Goal: Information Seeking & Learning: Understand process/instructions

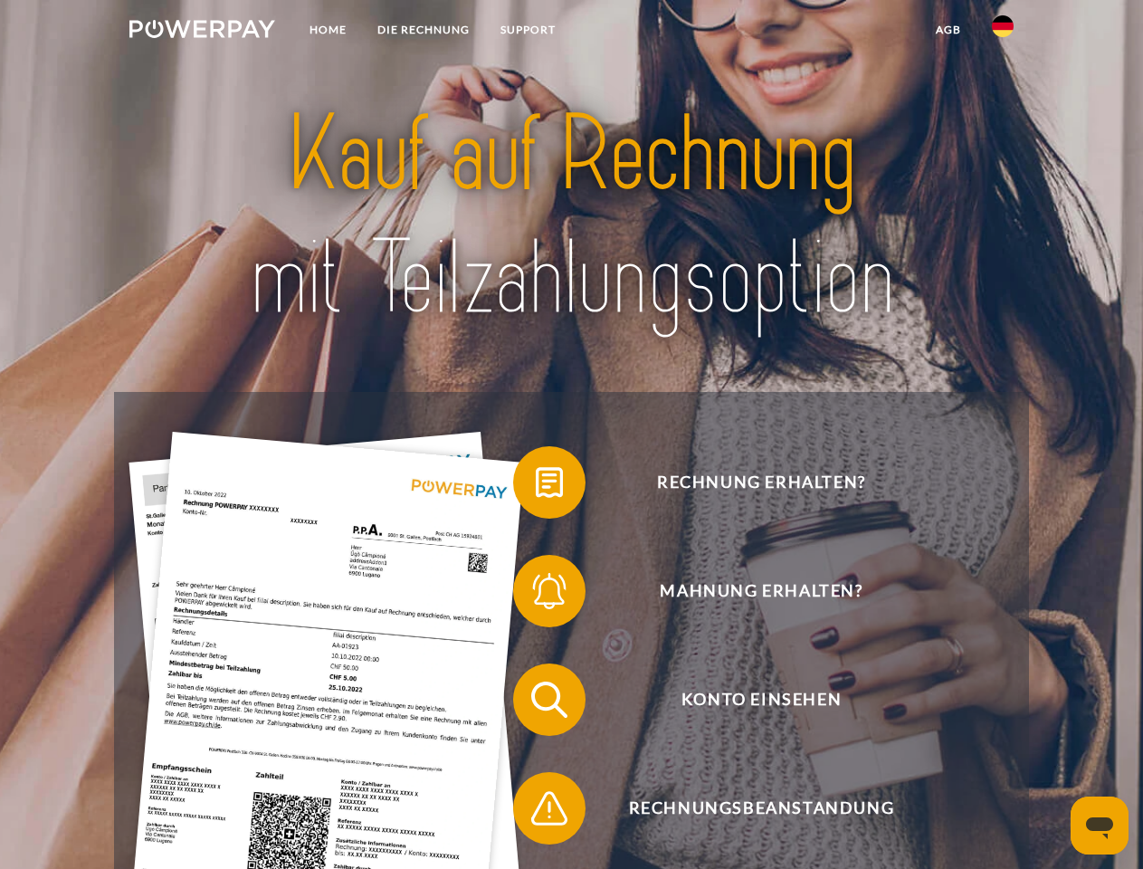
click at [202, 32] on img at bounding box center [202, 29] width 146 height 18
click at [1003, 32] on img at bounding box center [1003, 26] width 22 height 22
click at [947, 30] on link "agb" at bounding box center [948, 30] width 56 height 33
click at [536, 486] on span at bounding box center [522, 482] width 90 height 90
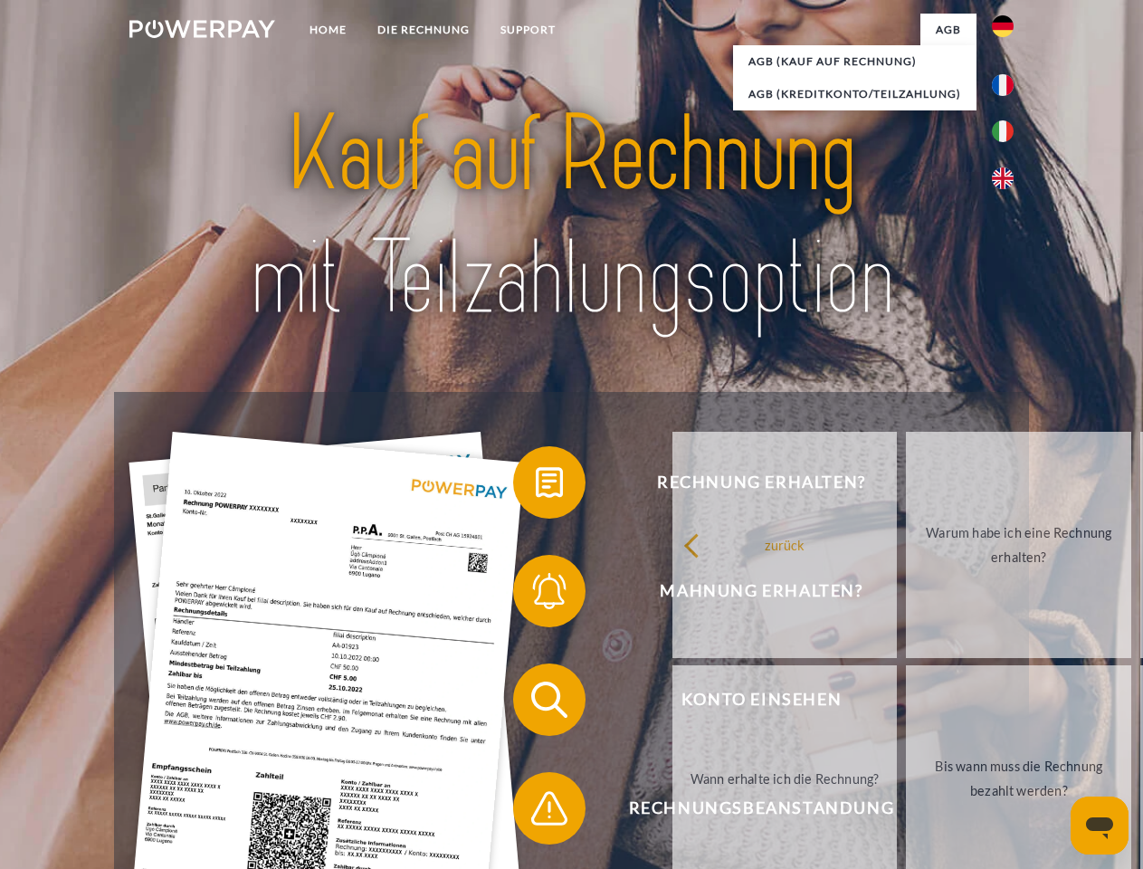
click at [536, 595] on div "Rechnung erhalten? Mahnung erhalten? Konto einsehen" at bounding box center [571, 754] width 914 height 724
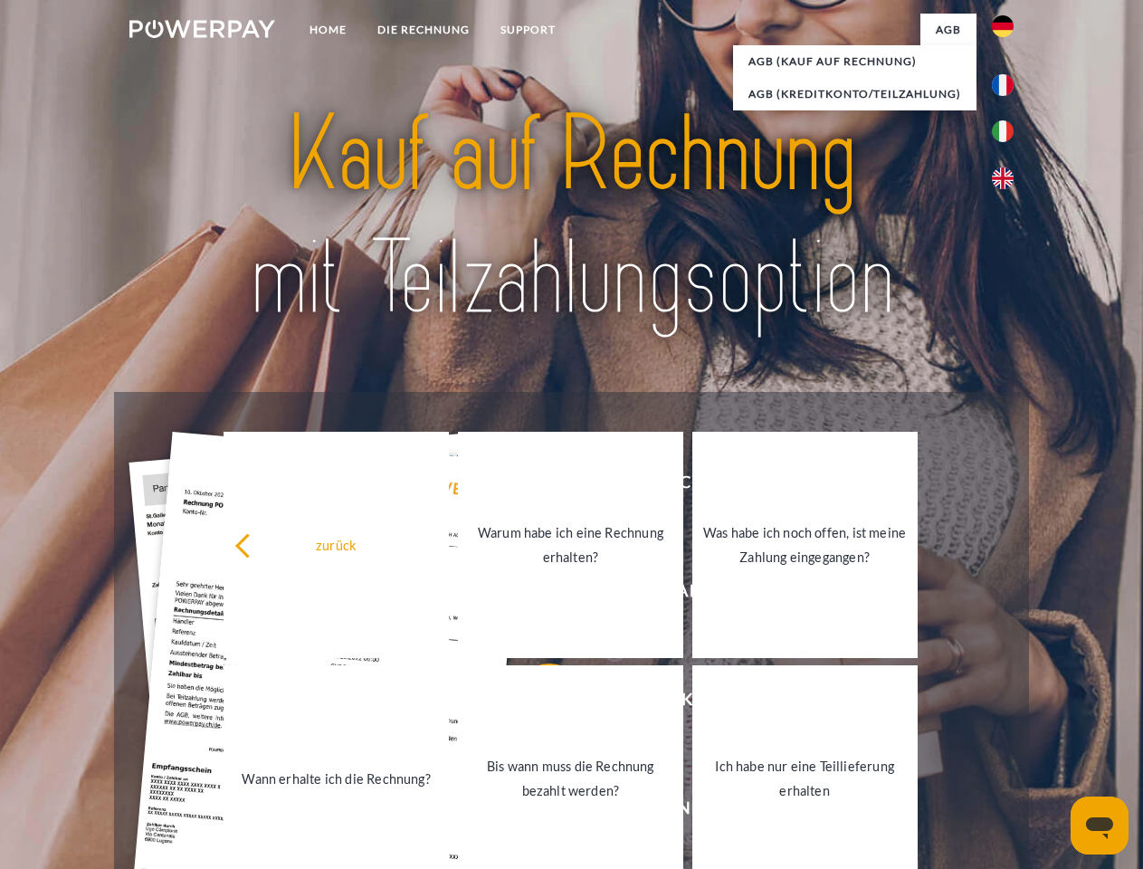
click at [536, 703] on link "Bis wann muss die Rechnung bezahlt werden?" at bounding box center [570, 778] width 225 height 226
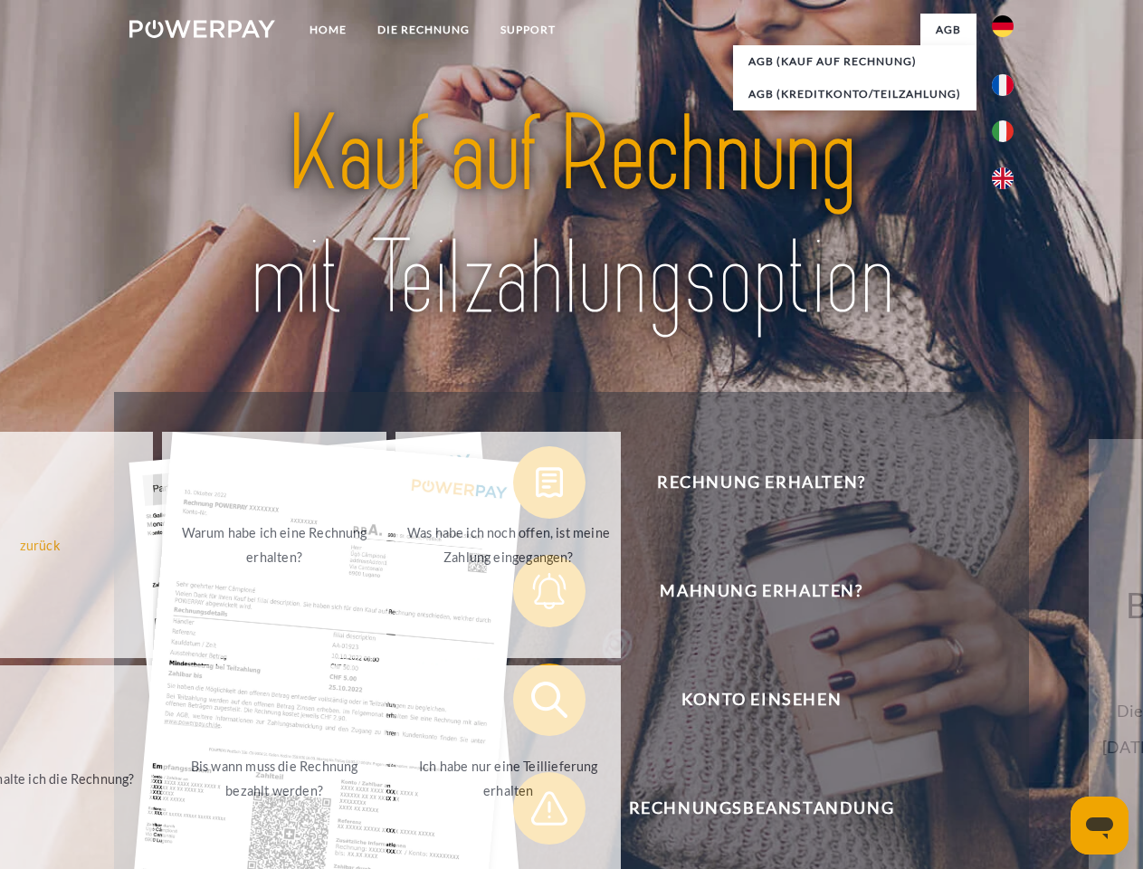
click at [536, 812] on link "Ich habe nur eine Teillieferung erhalten" at bounding box center [507, 778] width 225 height 226
click at [1099, 825] on icon "Messaging-Fenster öffnen" at bounding box center [1099, 828] width 27 height 22
